Goal: Find specific page/section: Find specific page/section

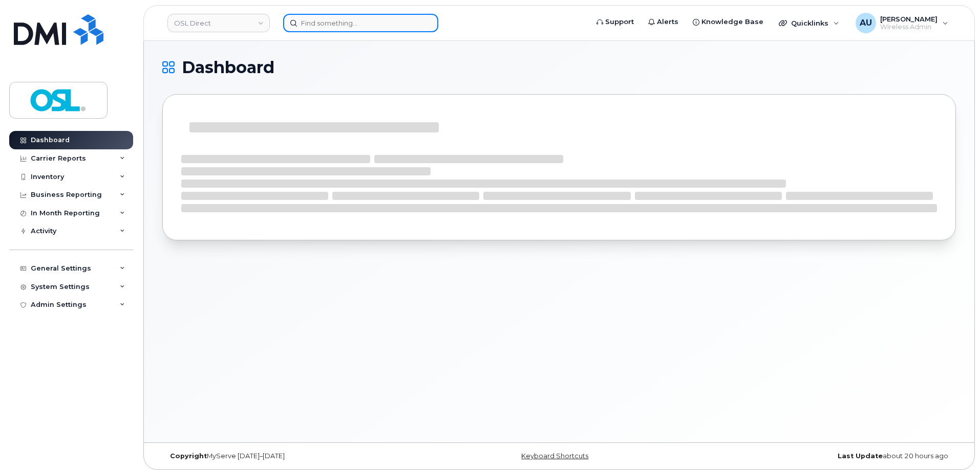
click at [361, 25] on input at bounding box center [360, 23] width 155 height 18
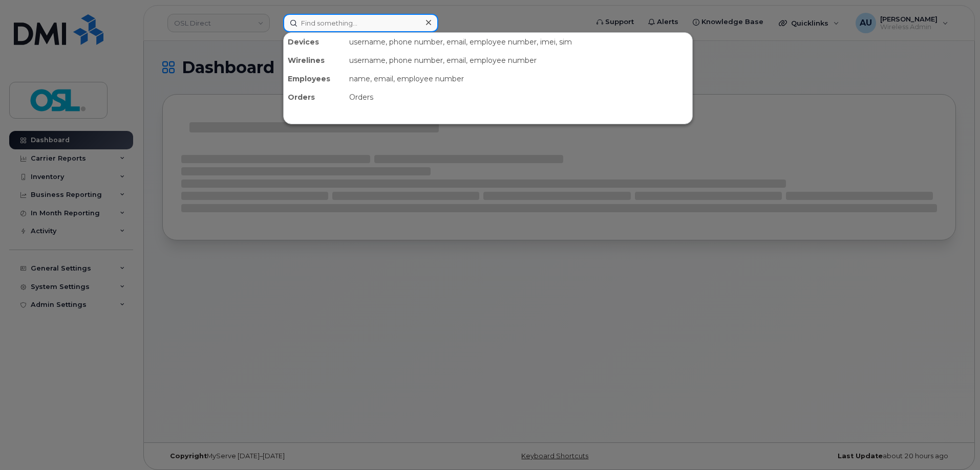
paste input "9022296586"
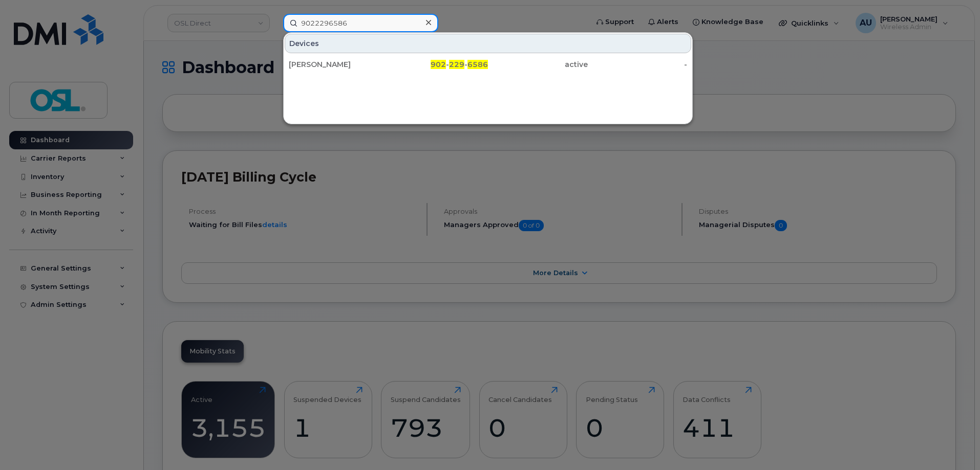
type input "9022296586"
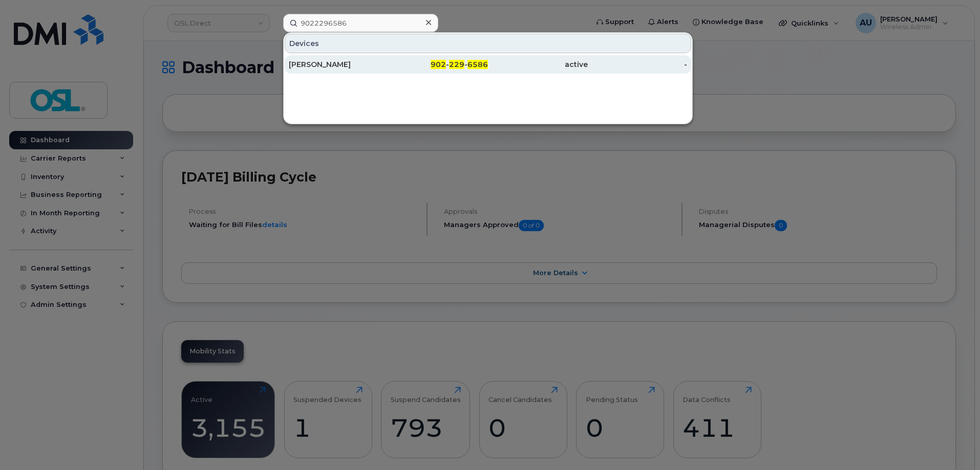
click at [384, 64] on div "[PERSON_NAME]" at bounding box center [339, 64] width 100 height 10
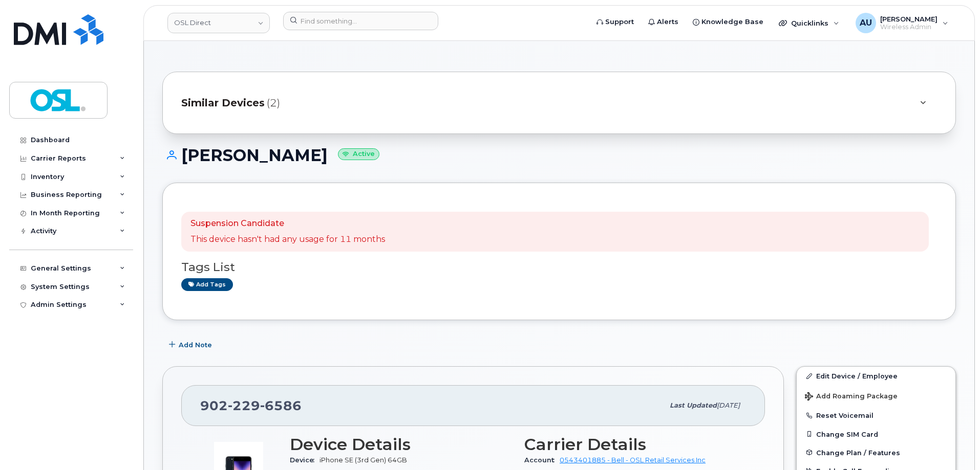
click at [194, 159] on h1 "[PERSON_NAME] Active" at bounding box center [558, 155] width 793 height 18
copy h1 "Thiago"
click at [372, 157] on h1 "[PERSON_NAME] Active" at bounding box center [558, 155] width 793 height 18
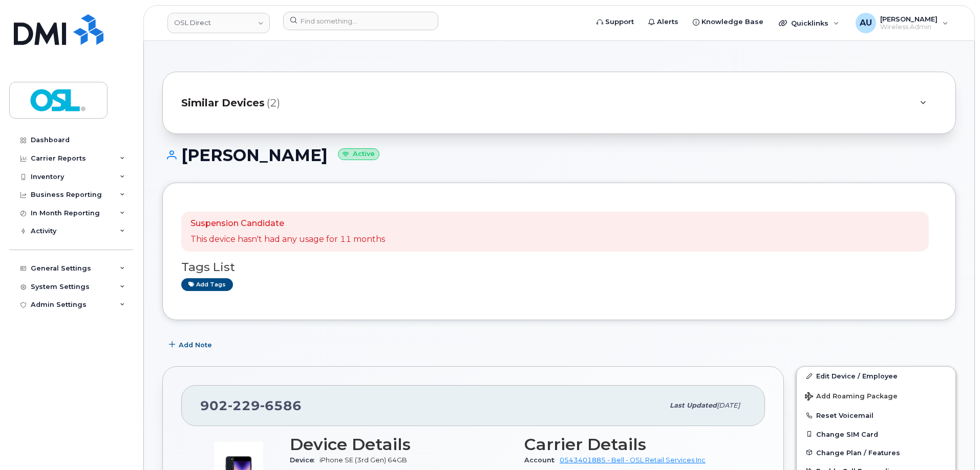
copy h1 "[PERSON_NAME]"
